Goal: Register for event/course

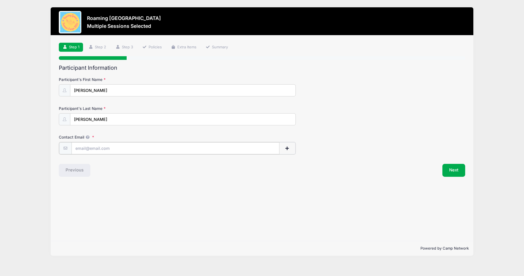
click at [160, 150] on input "Contact Email" at bounding box center [175, 148] width 208 height 12
type input "[EMAIL_ADDRESS][PERSON_NAME][DOMAIN_NAME]"
click at [460, 169] on button "Next" at bounding box center [453, 169] width 23 height 13
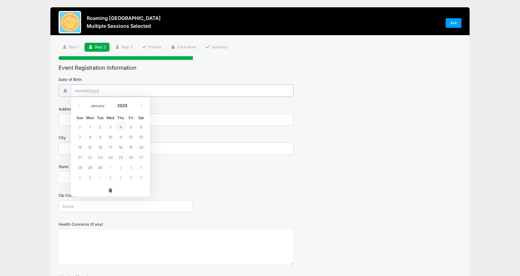
click at [130, 92] on input "Date of Birth" at bounding box center [182, 91] width 222 height 12
click at [130, 107] on span at bounding box center [131, 108] width 4 height 4
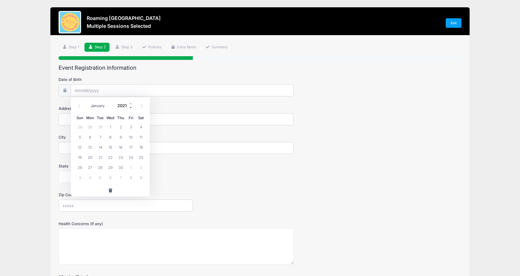
click at [130, 107] on span at bounding box center [131, 108] width 4 height 4
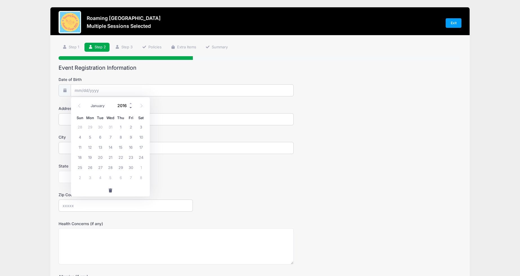
click at [130, 107] on span at bounding box center [131, 108] width 4 height 4
type input "2013"
click at [104, 106] on select "January February March April May June July August September October November De…" at bounding box center [100, 105] width 25 height 7
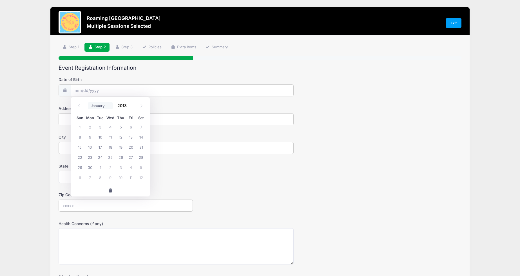
select select "10"
click at [109, 168] on span "27" at bounding box center [110, 167] width 10 height 10
type input "11/27/2013"
click at [98, 121] on input "Address" at bounding box center [176, 119] width 235 height 12
type input "8283 East 29th Place"
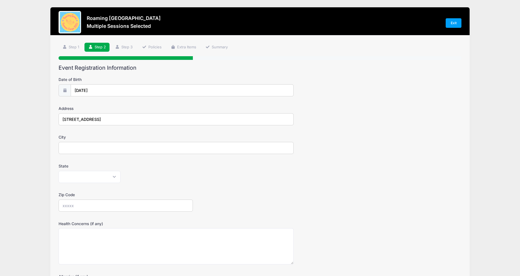
type input "Denver"
select select "CO"
type input "80238"
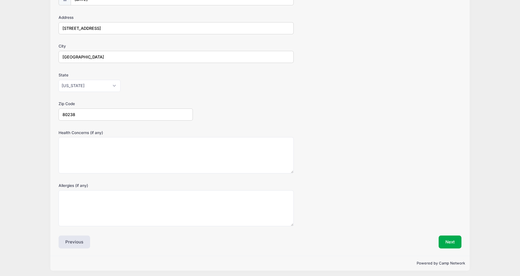
scroll to position [91, 0]
click at [454, 244] on button "Next" at bounding box center [449, 242] width 23 height 13
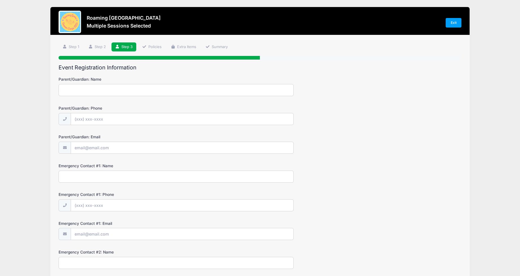
scroll to position [0, 0]
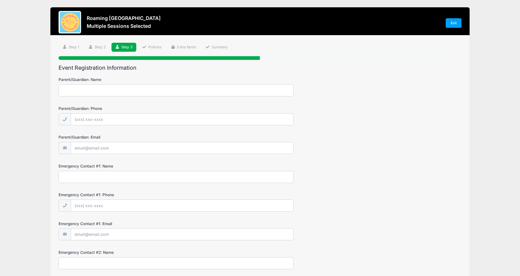
click at [93, 89] on input "Parent/Guardian: Name" at bounding box center [176, 90] width 235 height 12
type input "Jennifer Flanagan"
type input "(612) 201-6552"
type input "[EMAIL_ADDRESS][PERSON_NAME][DOMAIN_NAME]"
click at [125, 179] on input "Emergency Contact #1: Name" at bounding box center [176, 177] width 235 height 12
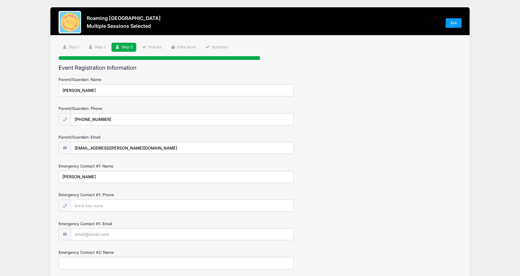
type input "Jennifer Flanagan"
type input "(612) 201-6552"
type input "[EMAIL_ADDRESS][PERSON_NAME][DOMAIN_NAME]"
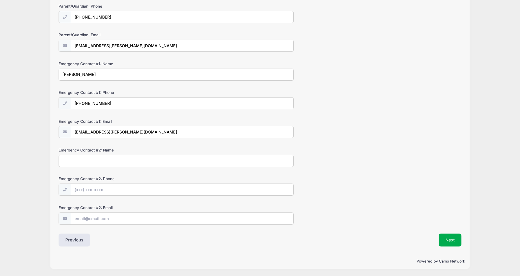
click at [116, 162] on input "Emergency Contact #2: Name" at bounding box center [176, 161] width 235 height 12
type input "Jon Flanagan"
type input "(612) 201-6530"
type input "jon.m.flanagan@gmail.com"
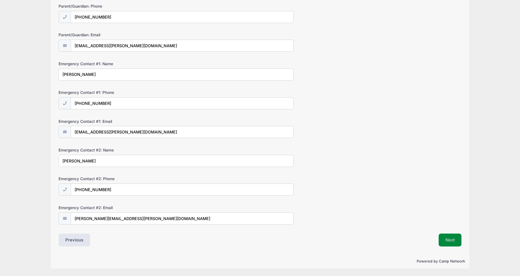
click at [455, 241] on button "Next" at bounding box center [449, 240] width 23 height 13
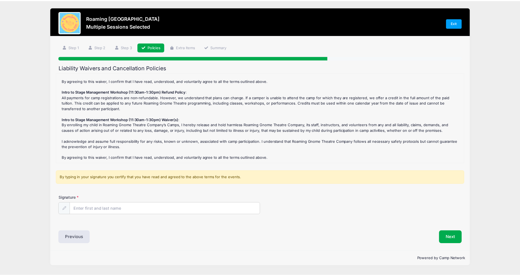
scroll to position [64, 0]
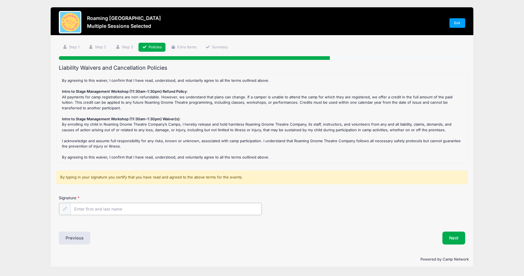
click at [116, 208] on input "Signature" at bounding box center [165, 209] width 191 height 12
type input "Jennifer Flanagan"
click at [306, 204] on div "Signature Jennifer Flanagan" at bounding box center [262, 205] width 406 height 20
click at [455, 236] on button "Next" at bounding box center [453, 237] width 23 height 13
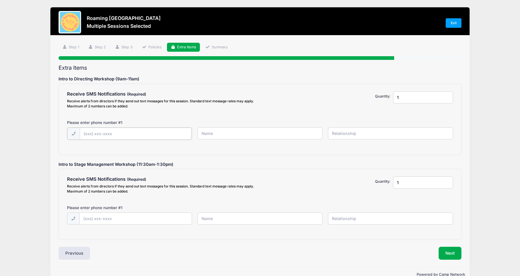
click at [138, 133] on input "text" at bounding box center [136, 134] width 112 height 12
type input "(612) 201-6552"
type input "Jen Flanagan"
type input "Mother"
click at [128, 216] on input "text" at bounding box center [136, 218] width 112 height 12
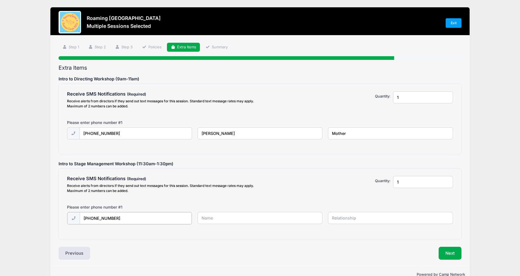
type input "(612) 201-6552"
type input "Jen Flanagan"
type input "Mother"
click at [409, 256] on div "Next" at bounding box center [362, 253] width 204 height 13
click at [457, 254] on button "Next" at bounding box center [449, 253] width 23 height 13
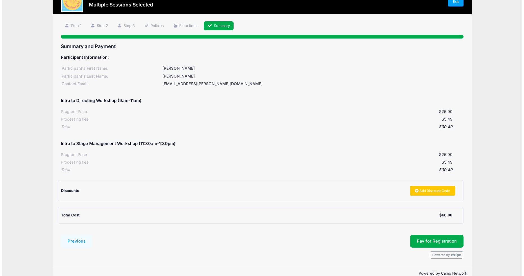
scroll to position [24, 0]
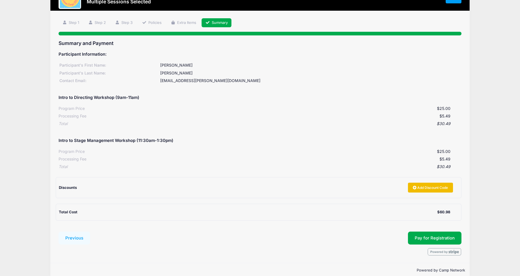
click at [434, 187] on link "Add Discount Code" at bounding box center [430, 188] width 45 height 10
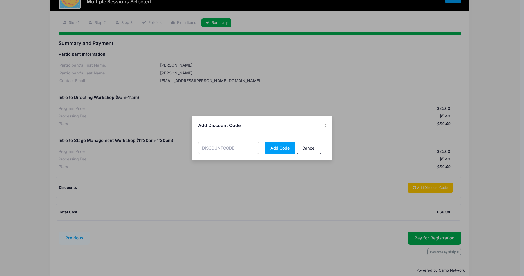
click at [239, 149] on input "text" at bounding box center [228, 148] width 61 height 12
paste input "WORKSHOP10"
type input "WORKSHOP10"
click at [280, 151] on button "Add Code" at bounding box center [280, 148] width 31 height 12
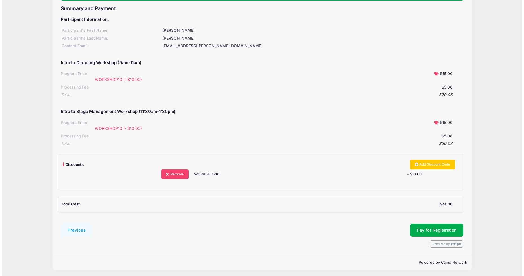
scroll to position [61, 0]
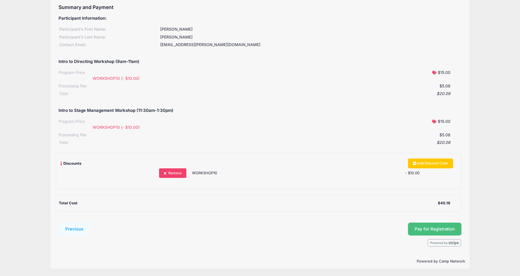
click at [439, 228] on button "Pay for Registration" at bounding box center [434, 229] width 53 height 13
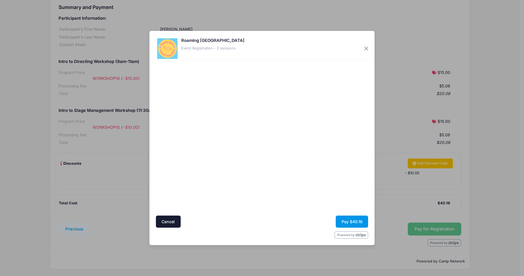
click at [354, 222] on button "Pay $40.16" at bounding box center [352, 222] width 32 height 12
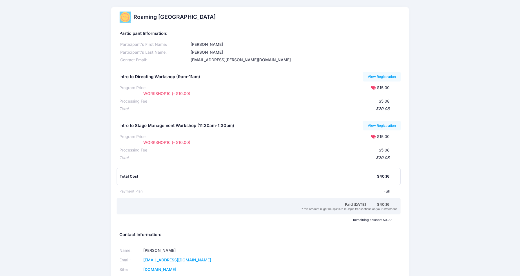
click at [74, 31] on div "Roaming [GEOGRAPHIC_DATA] Participant Information: Participant's First Name: [P…" at bounding box center [260, 150] width 520 height 287
